Goal: Information Seeking & Learning: Learn about a topic

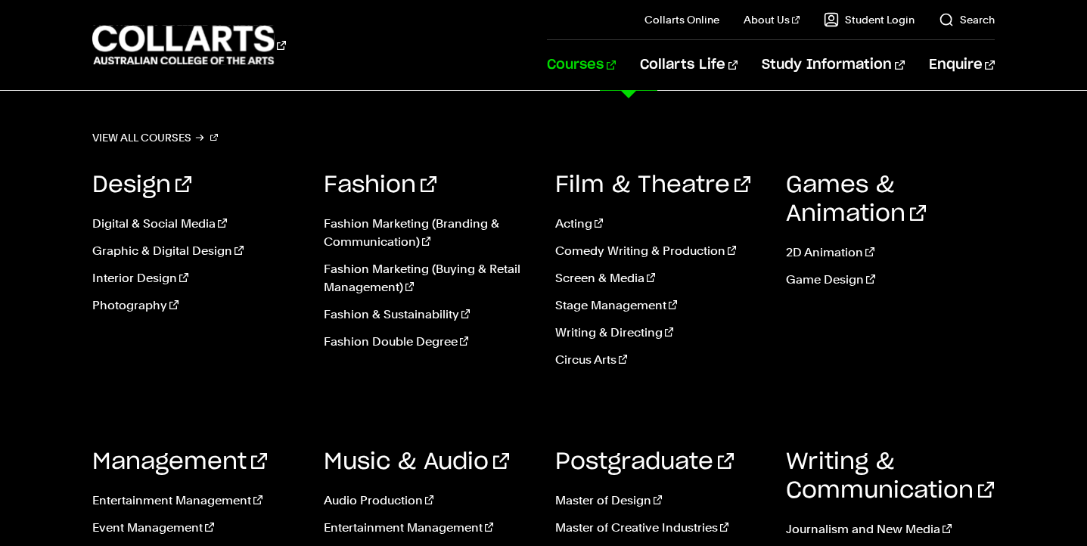
scroll to position [1121, 0]
click at [147, 307] on link "Photography" at bounding box center [196, 305] width 209 height 18
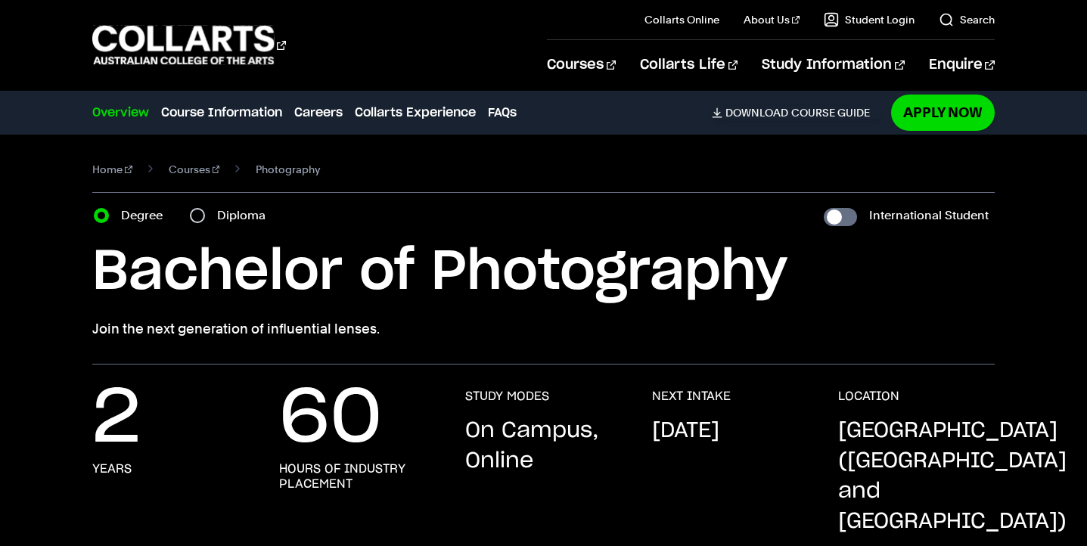
click at [206, 218] on div "Diploma" at bounding box center [232, 215] width 85 height 21
click at [194, 216] on input "Diploma" at bounding box center [197, 215] width 15 height 15
radio input "true"
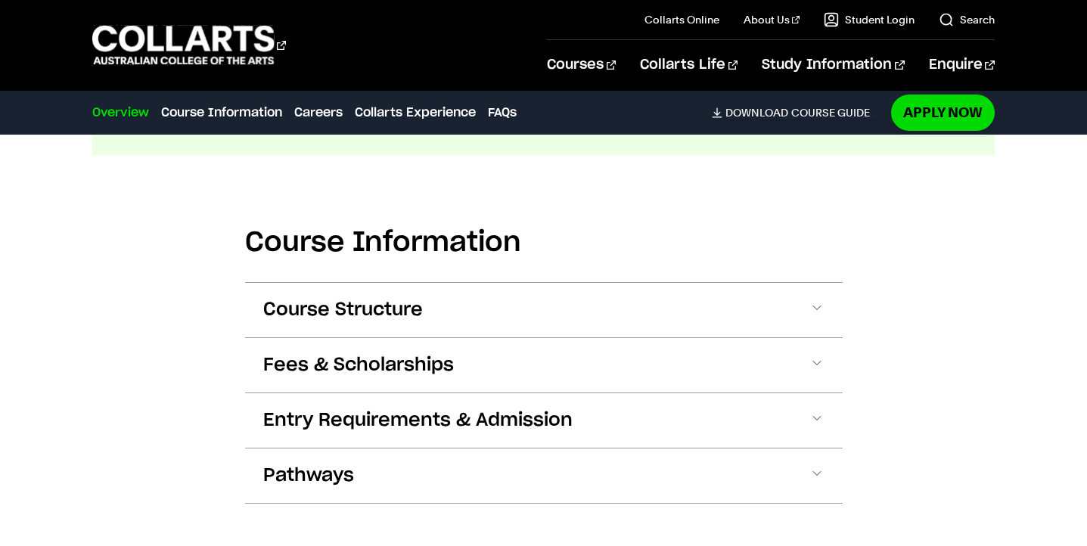
scroll to position [1782, 0]
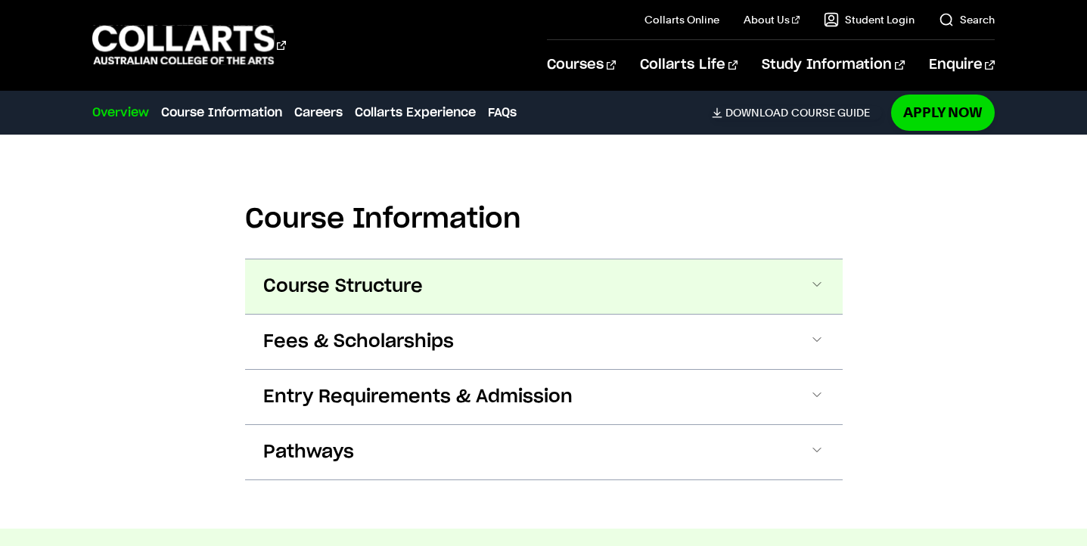
click at [381, 275] on span "Course Structure" at bounding box center [343, 287] width 160 height 24
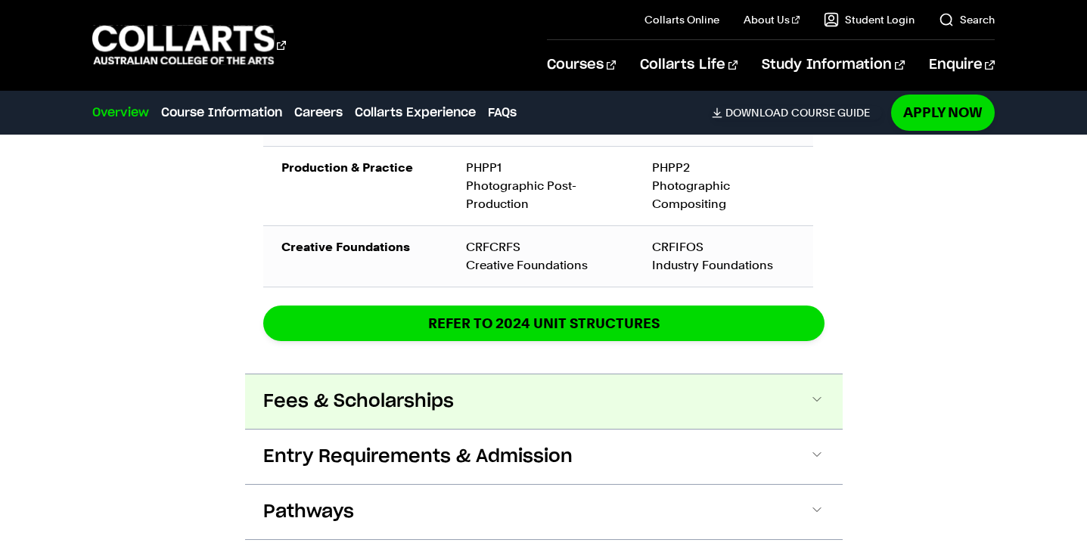
click at [396, 388] on button "Fees & Scholarships" at bounding box center [543, 401] width 597 height 54
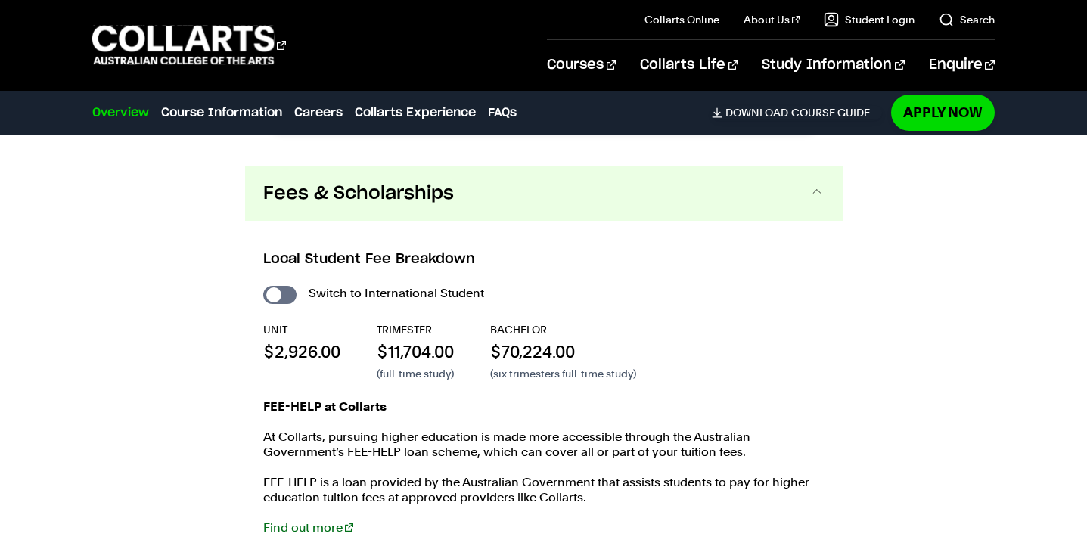
scroll to position [2548, 0]
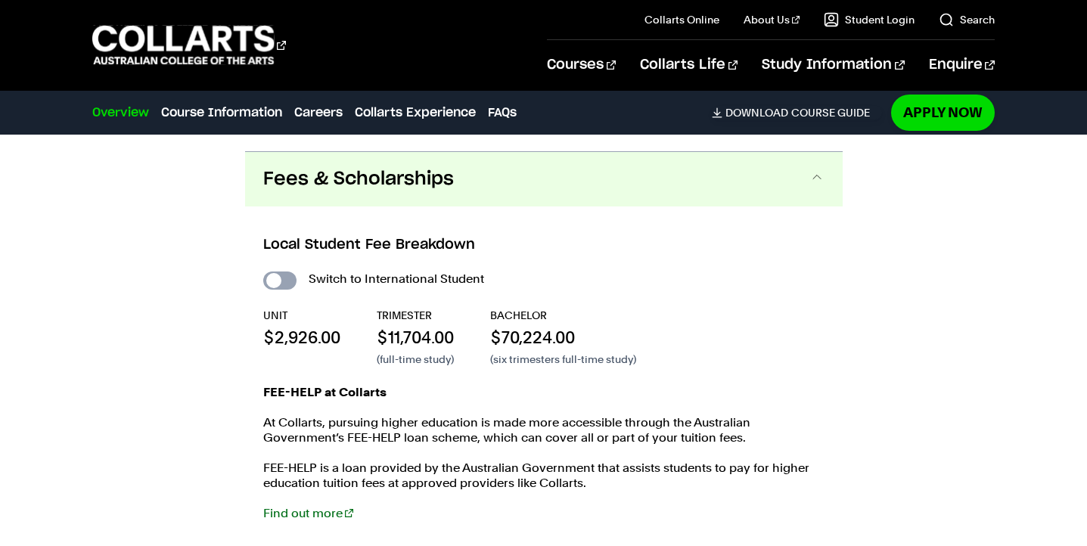
click at [282, 271] on input "International Student" at bounding box center [279, 280] width 33 height 18
checkbox input "true"
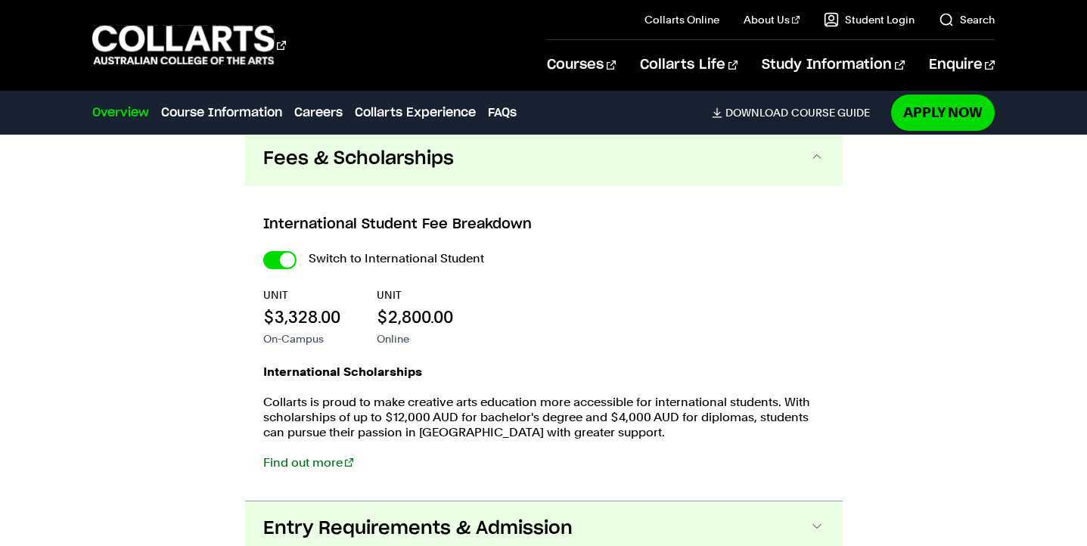
scroll to position [2313, 0]
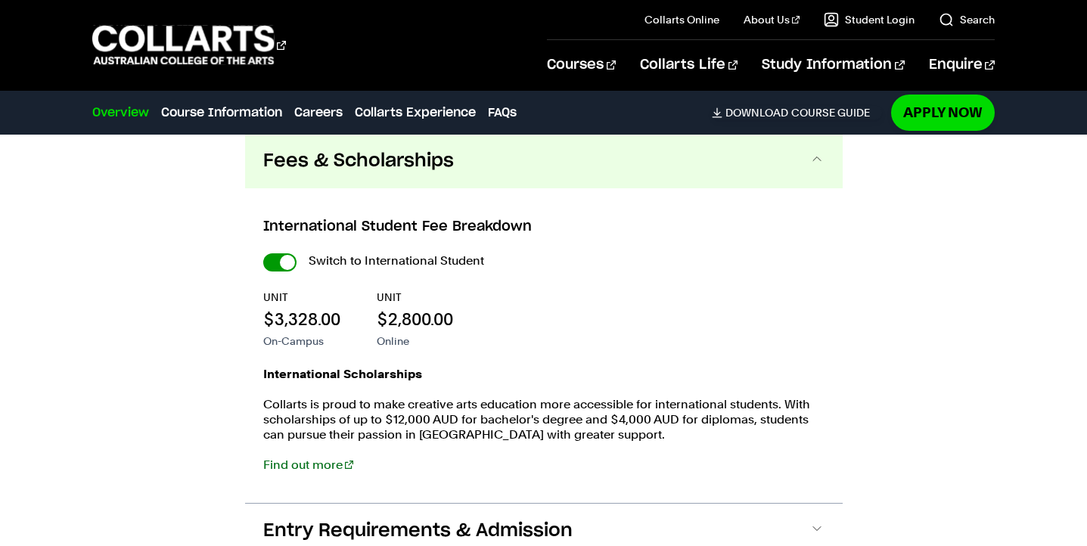
click at [281, 253] on input "International Student" at bounding box center [279, 262] width 33 height 18
checkbox input "false"
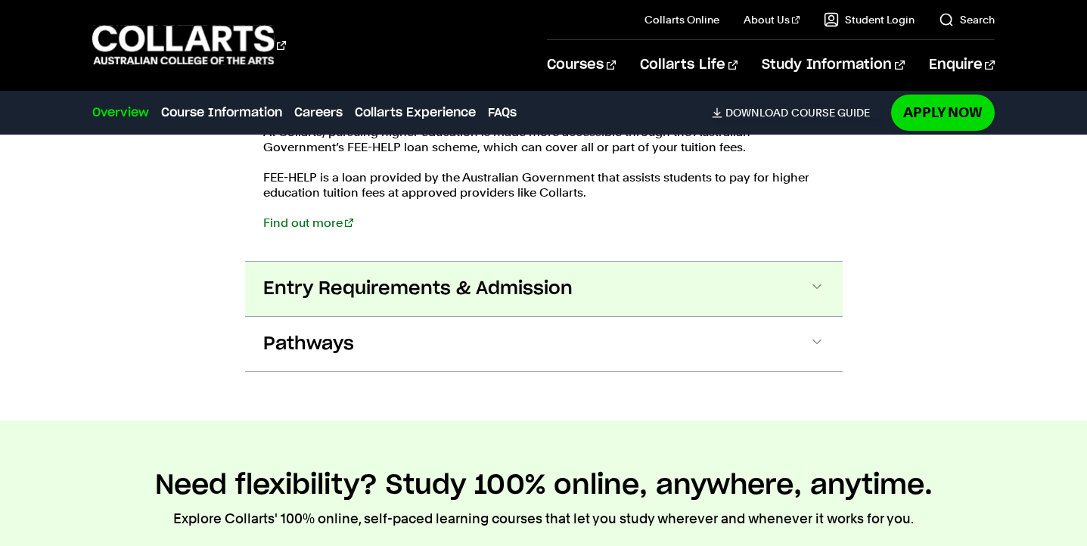
click at [361, 271] on button "Entry Requirements & Admission" at bounding box center [543, 289] width 597 height 54
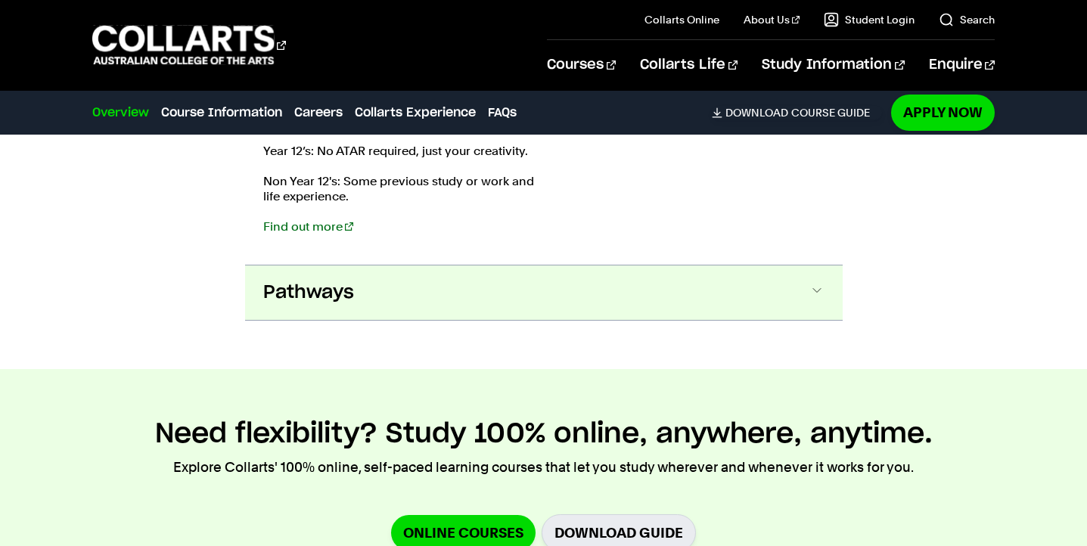
click at [366, 265] on button "Pathways" at bounding box center [543, 292] width 597 height 54
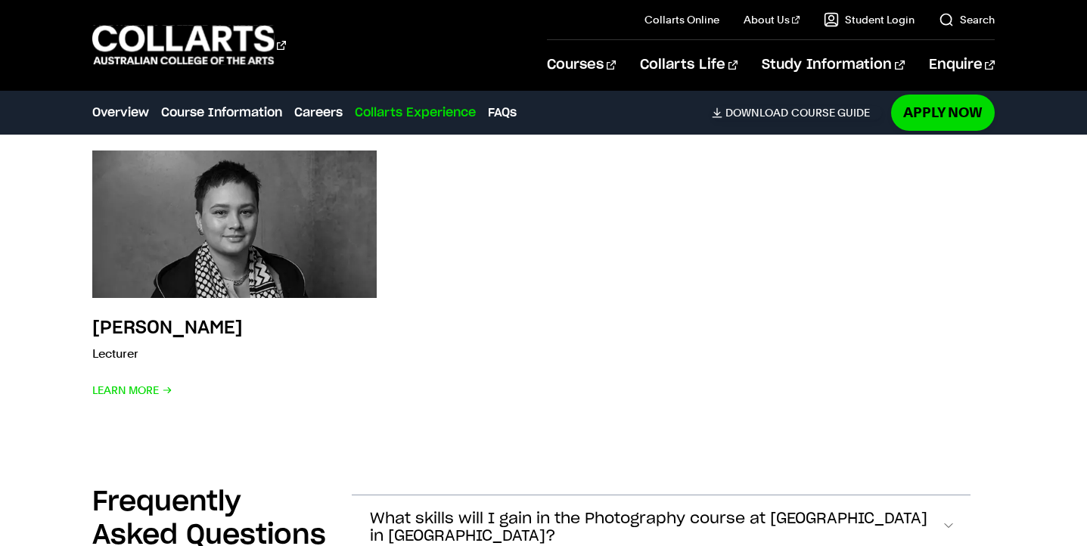
scroll to position [6717, 0]
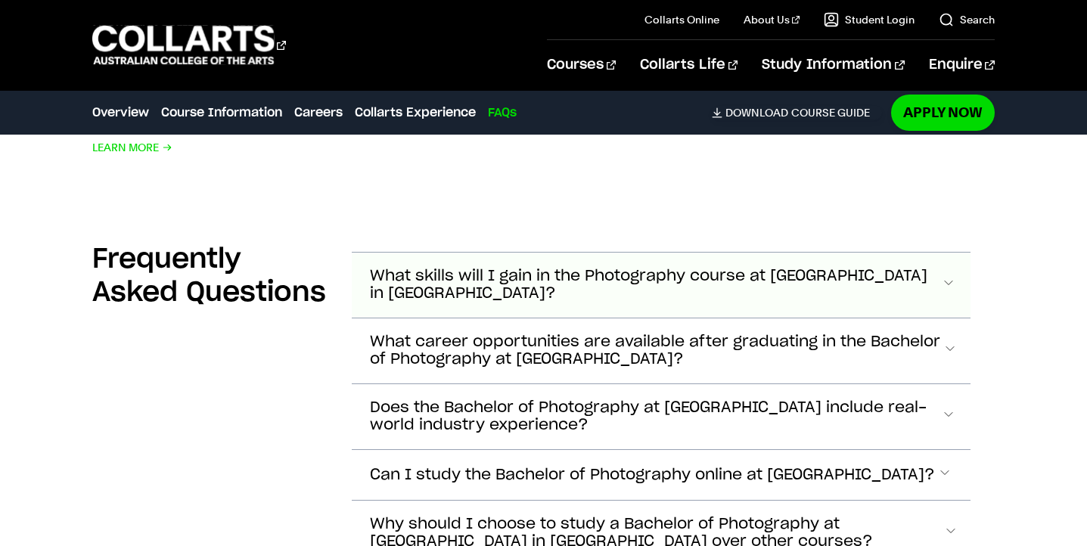
click at [607, 268] on span "What skills will I gain in the Photography course at [GEOGRAPHIC_DATA] in [GEOG…" at bounding box center [655, 285] width 571 height 35
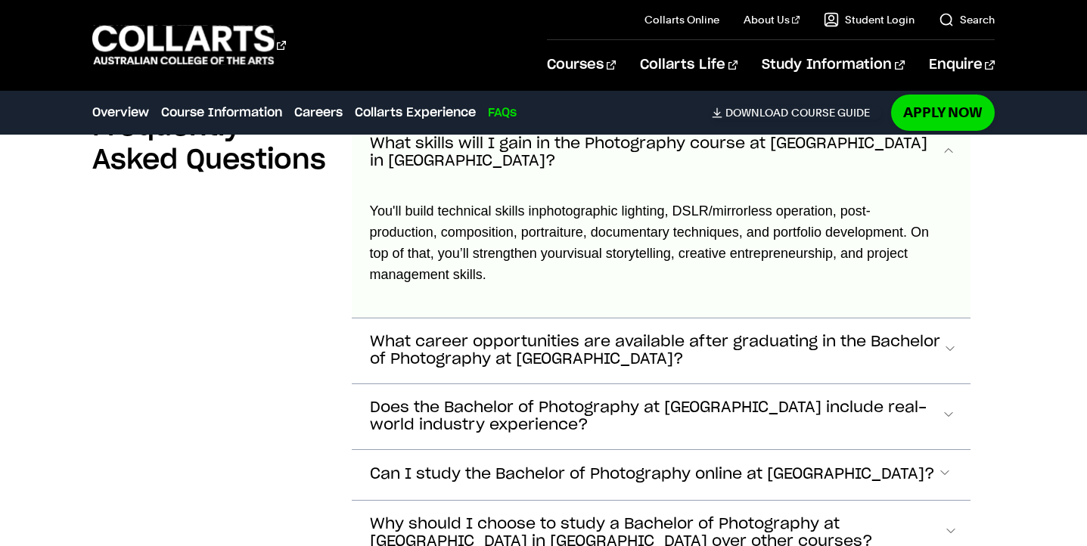
scroll to position [6984, 0]
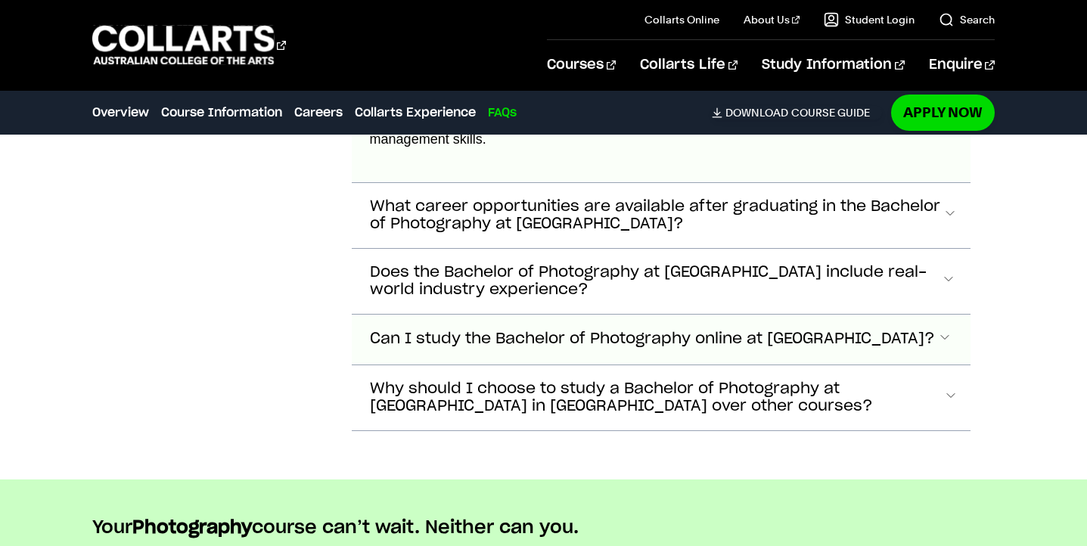
click at [609, 330] on span "Can I study the Bachelor of Photography online at [GEOGRAPHIC_DATA]?" at bounding box center [652, 338] width 565 height 17
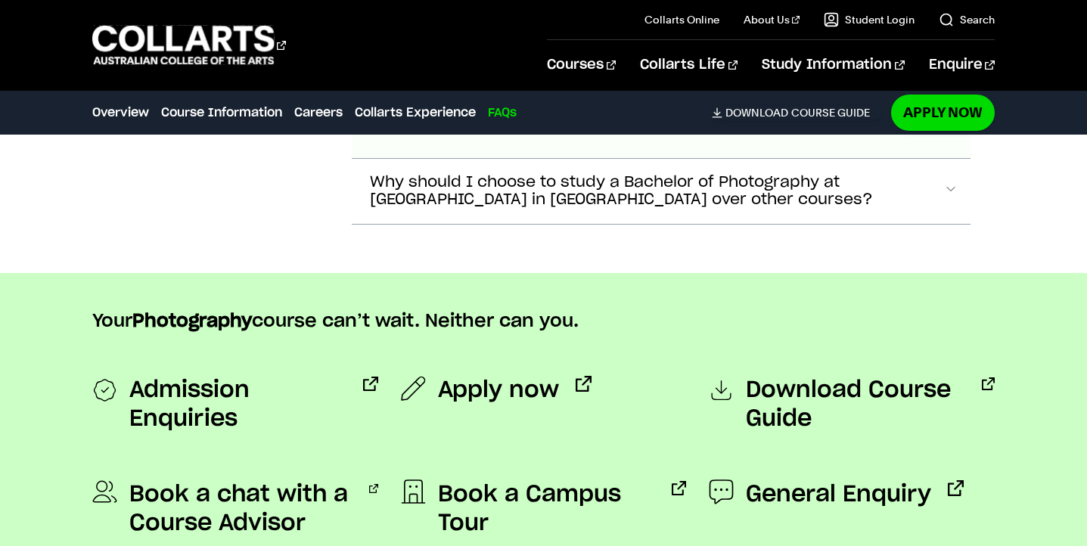
scroll to position [7378, 0]
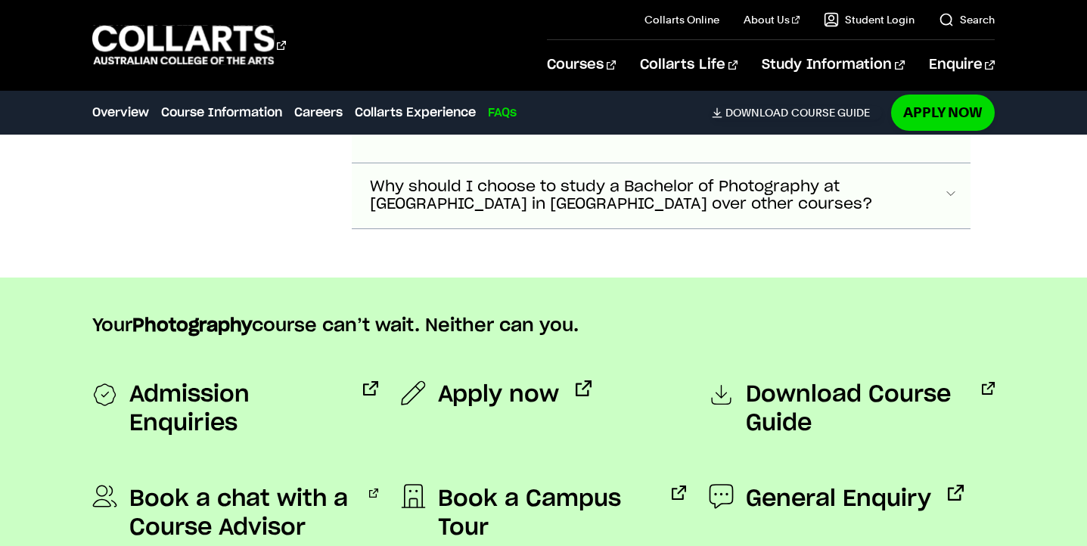
click at [630, 178] on span "Why should I choose to study a Bachelor of Photography at [GEOGRAPHIC_DATA] in …" at bounding box center [657, 195] width 574 height 35
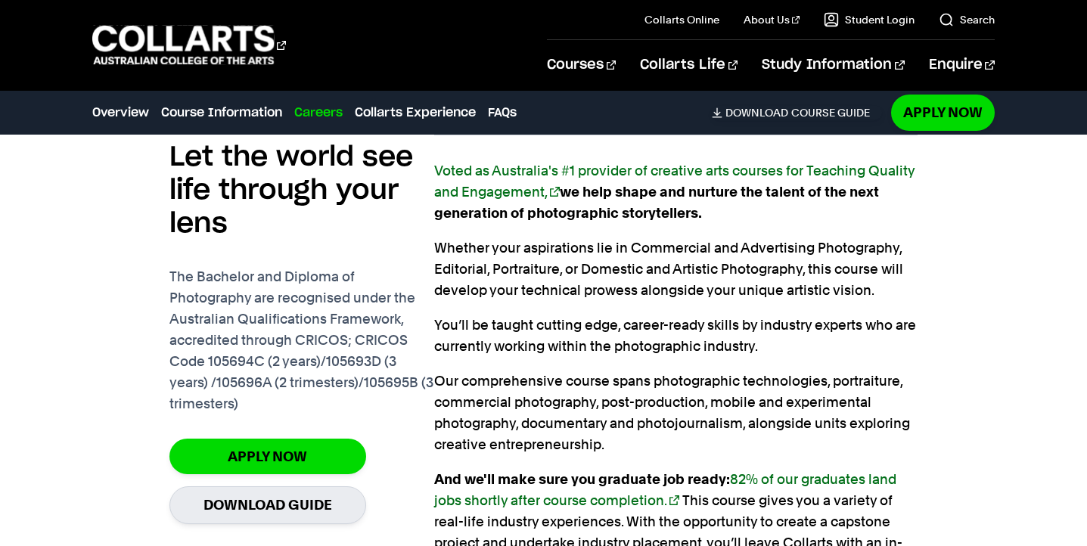
scroll to position [1079, 0]
